Goal: Navigation & Orientation: Go to known website

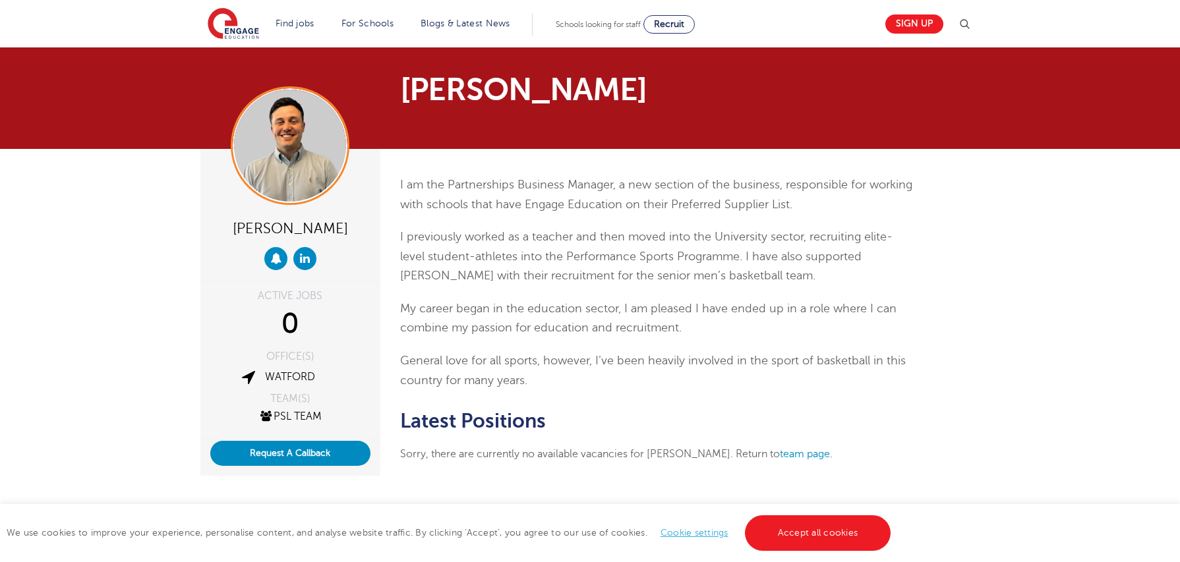
click at [234, 42] on section "Find jobs All vacancies We have one of the UK's largest database. and with hund…" at bounding box center [543, 24] width 670 height 48
click at [235, 35] on img at bounding box center [233, 24] width 51 height 33
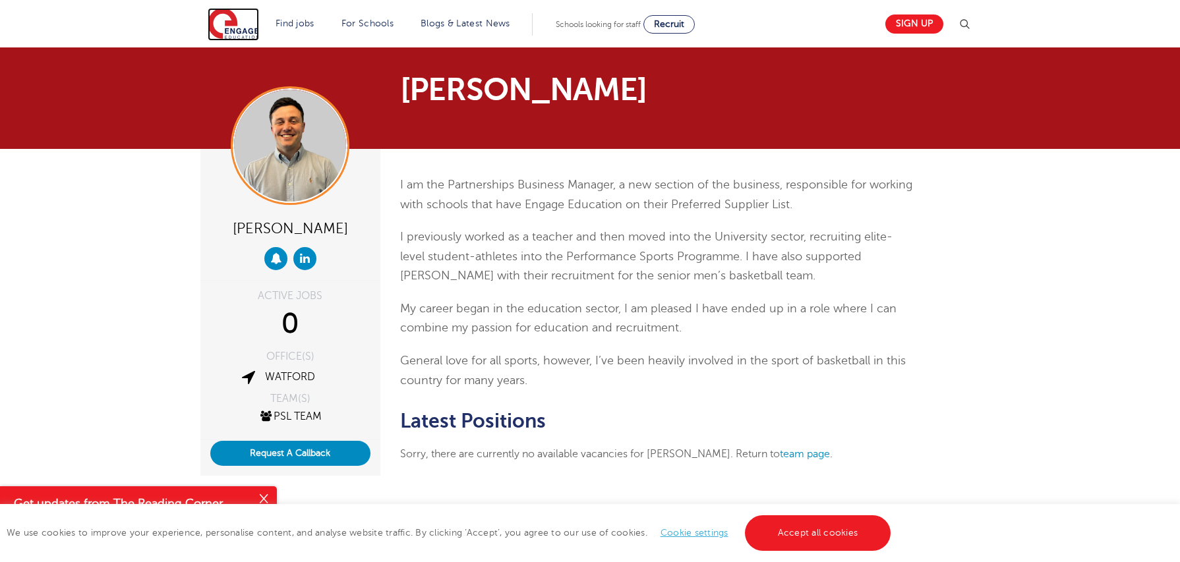
click at [246, 26] on img at bounding box center [233, 24] width 51 height 33
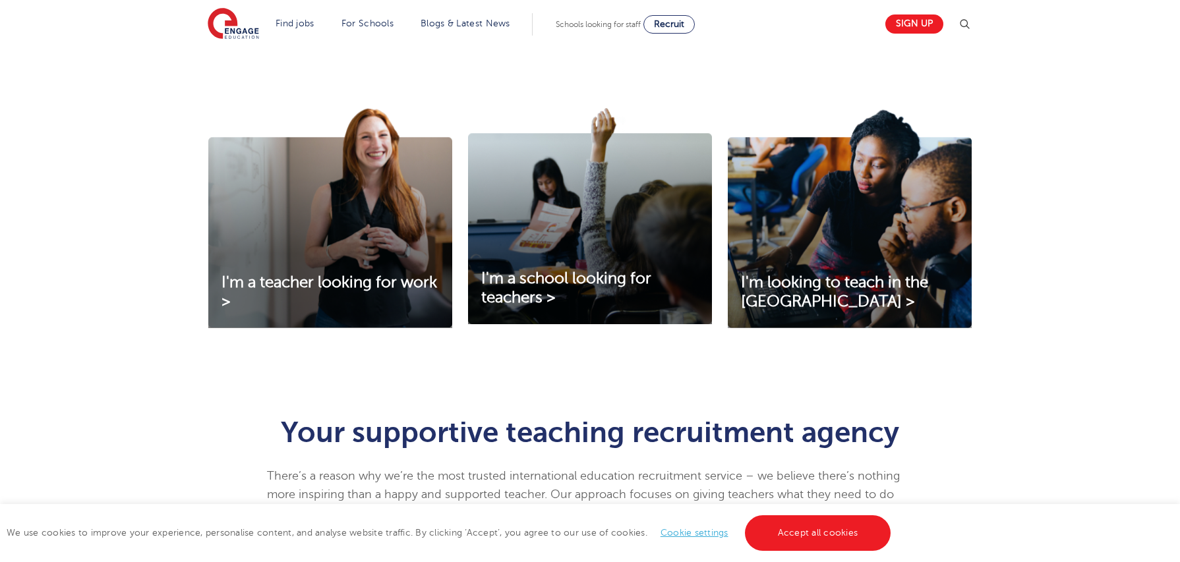
scroll to position [411, 0]
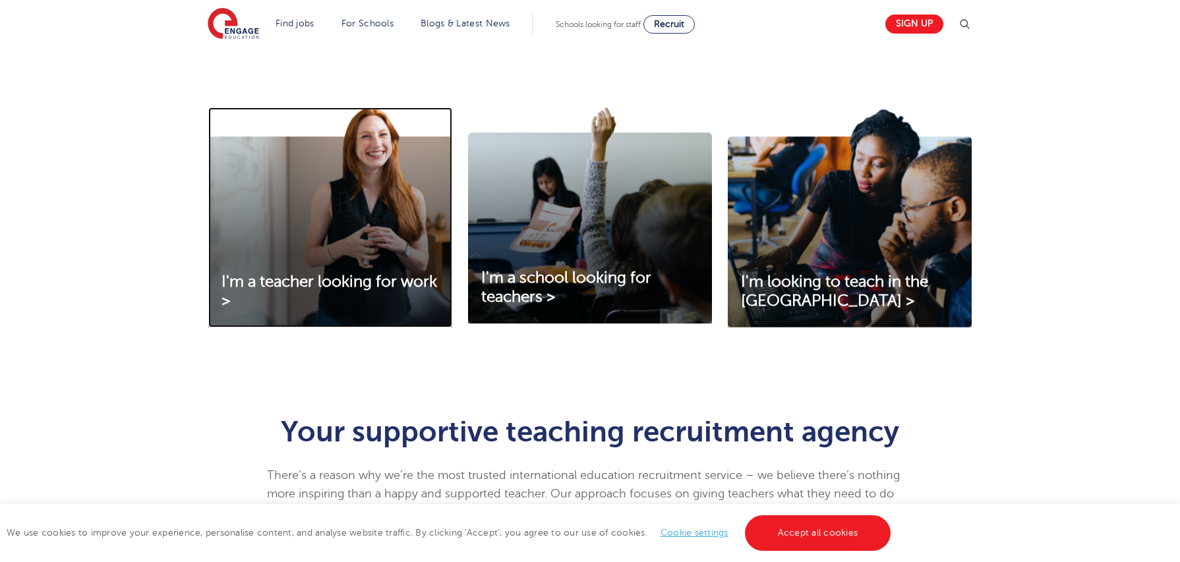
click at [376, 202] on img at bounding box center [330, 217] width 244 height 220
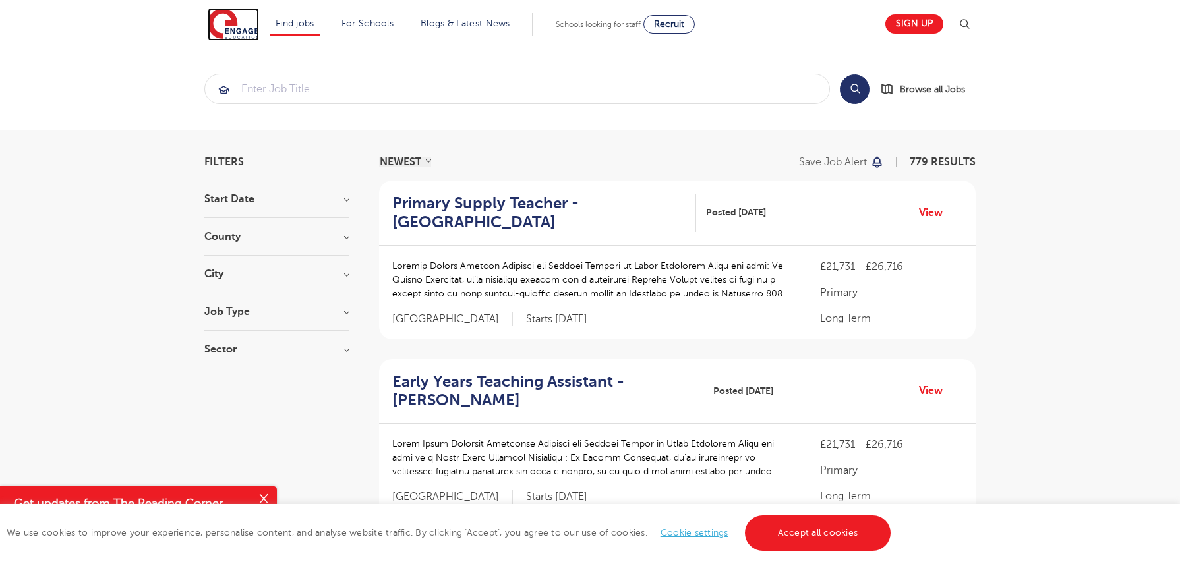
click at [210, 21] on img at bounding box center [233, 24] width 51 height 33
